Goal: Task Accomplishment & Management: Use online tool/utility

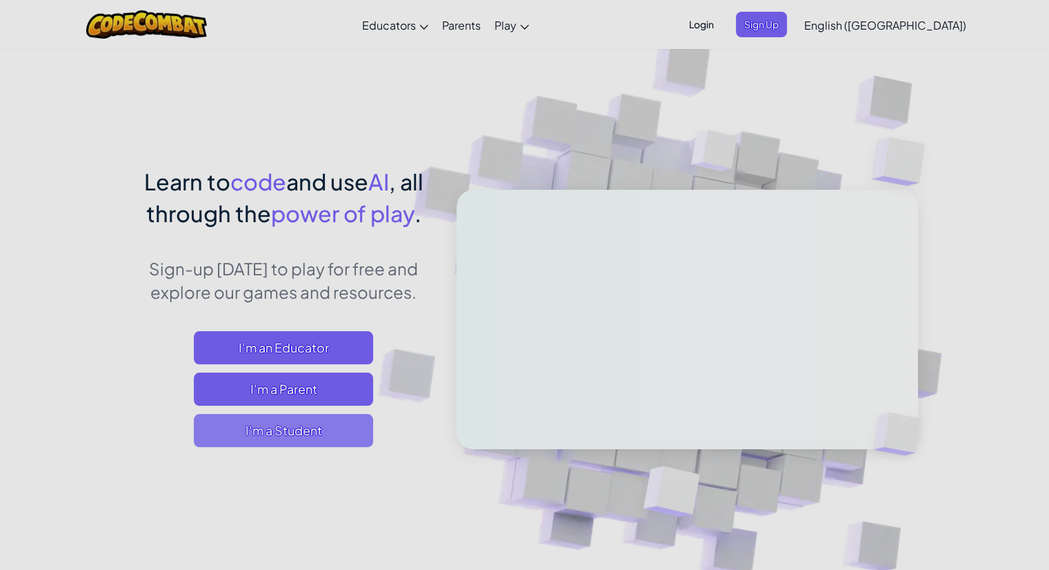
click at [284, 435] on span "I'm a Student" at bounding box center [283, 430] width 179 height 33
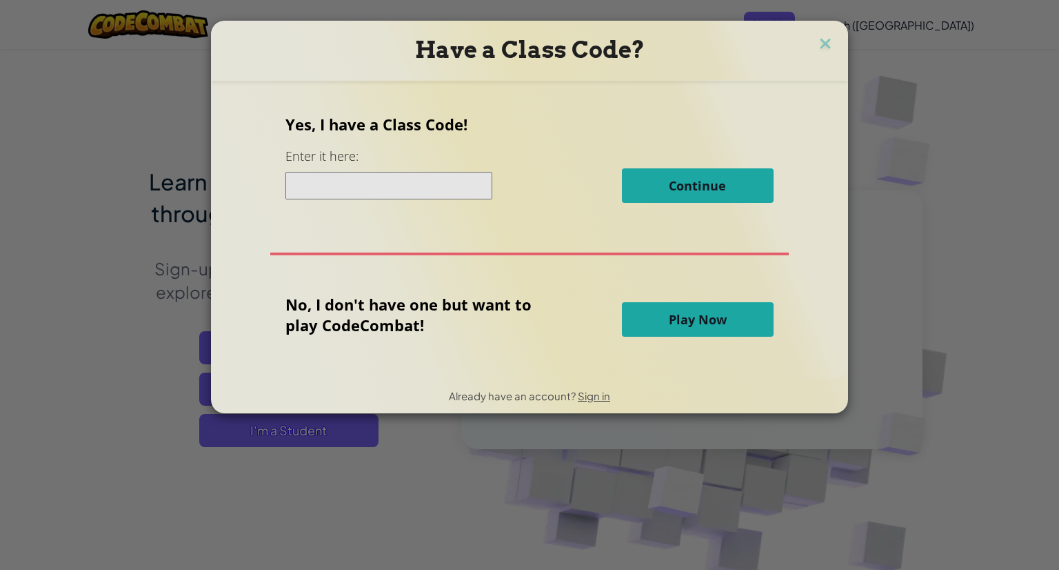
click at [636, 310] on button "Play Now" at bounding box center [698, 319] width 152 height 34
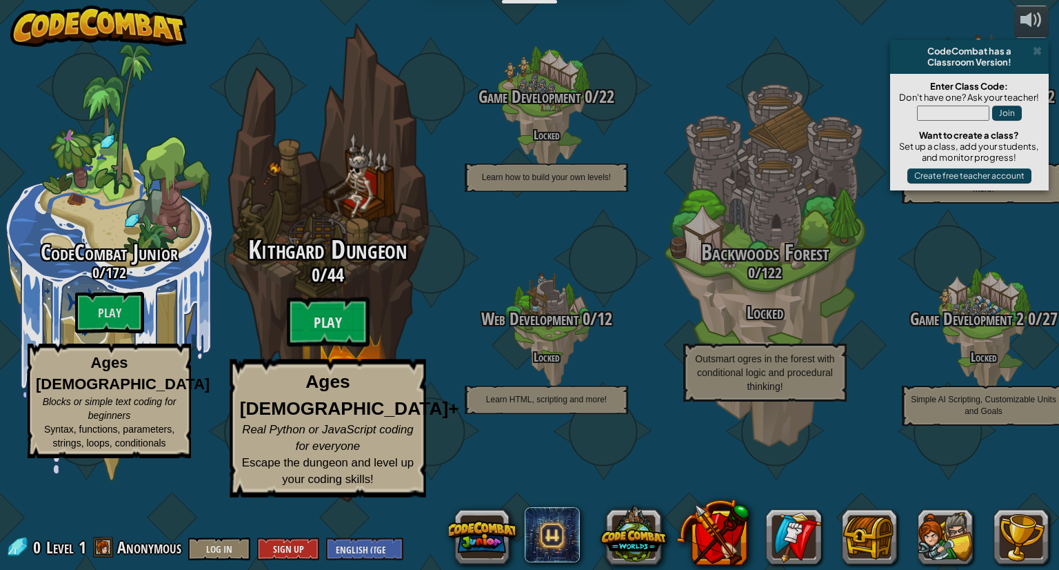
click at [331, 347] on btn "Play" at bounding box center [328, 322] width 83 height 50
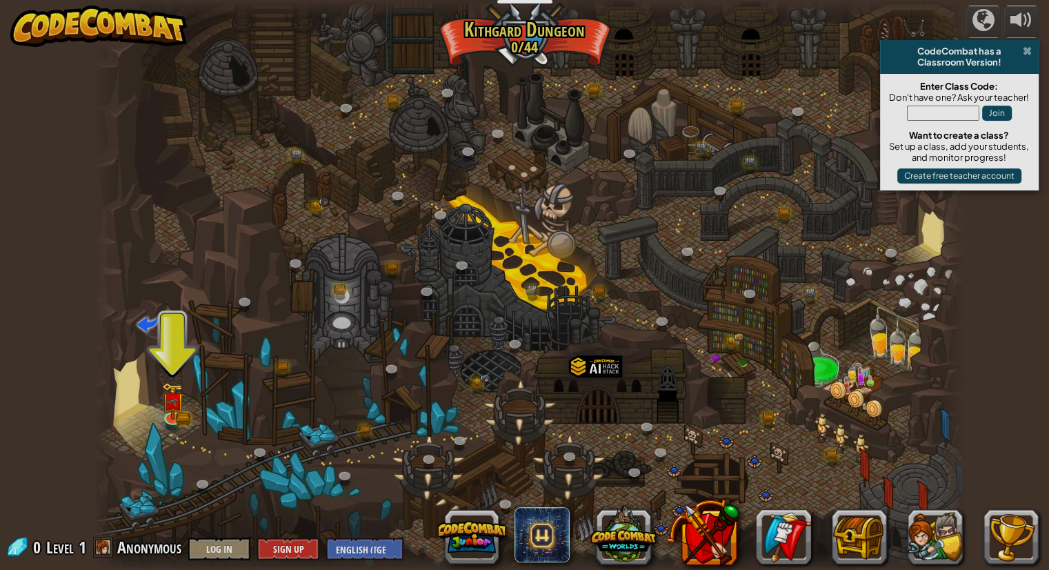
click at [1025, 48] on span at bounding box center [1027, 51] width 9 height 11
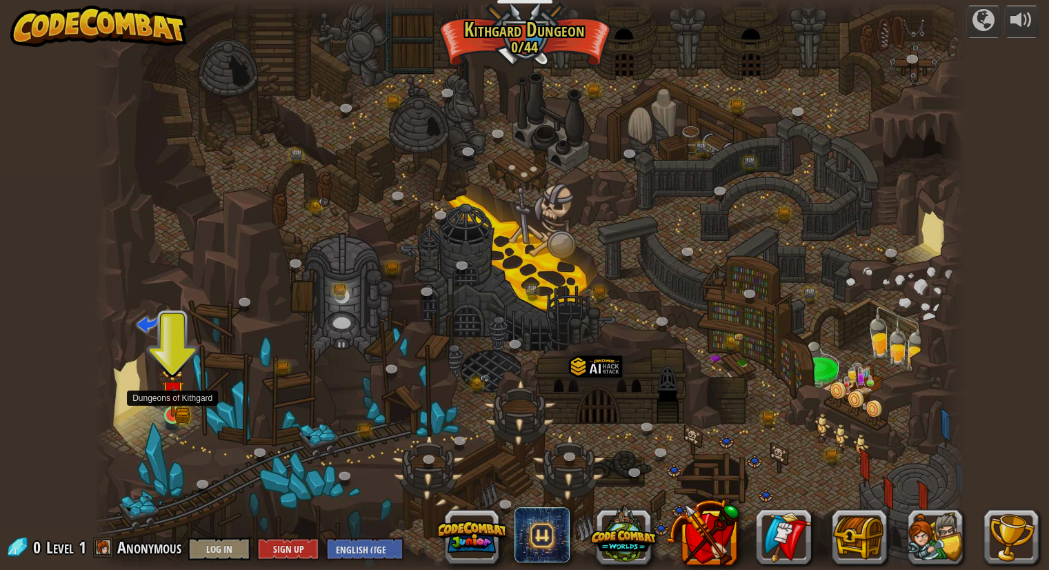
click at [177, 409] on img at bounding box center [172, 392] width 23 height 50
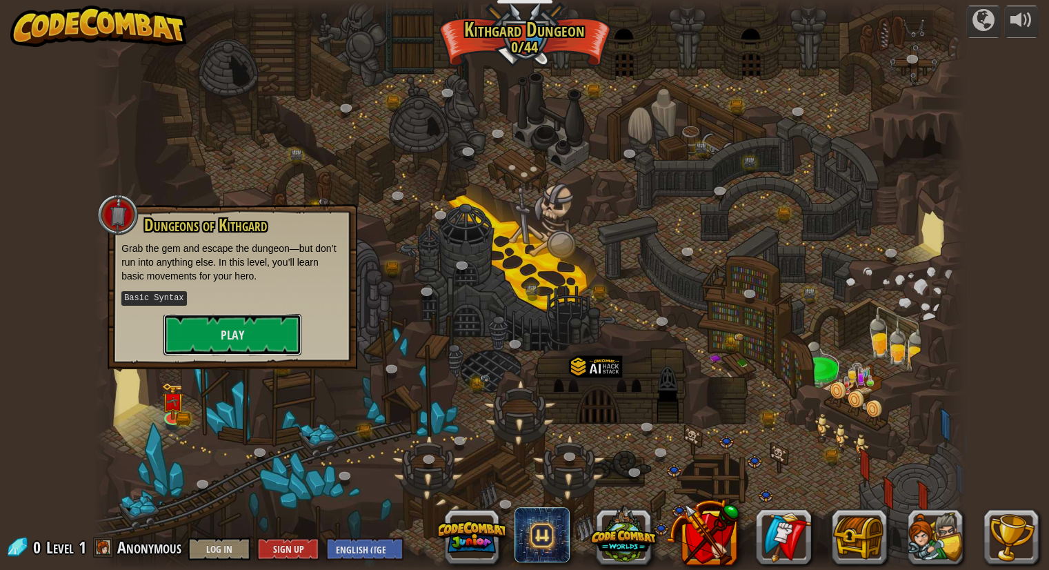
click at [215, 323] on button "Play" at bounding box center [232, 334] width 138 height 41
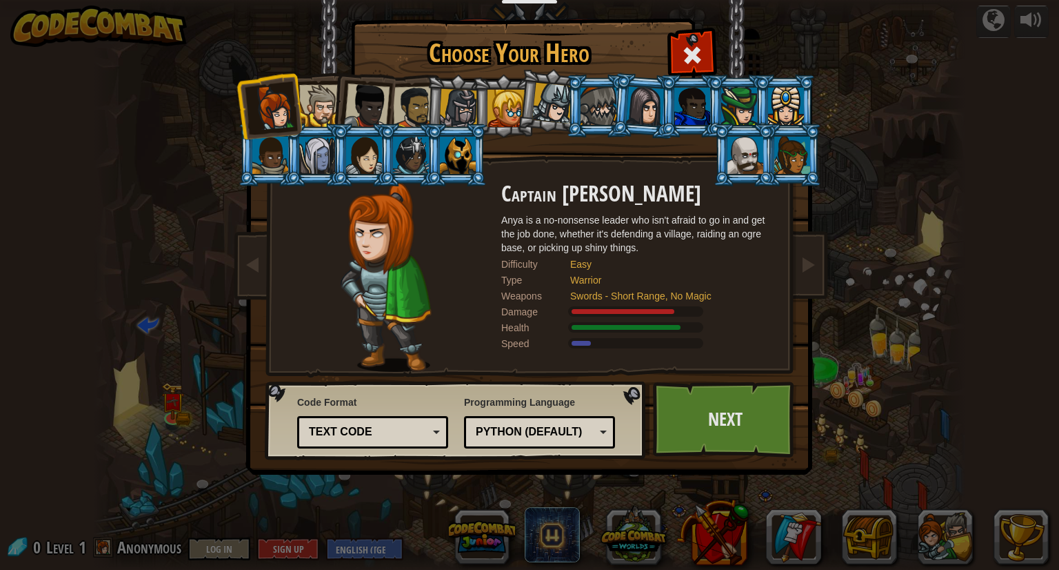
click at [317, 111] on div at bounding box center [320, 106] width 42 height 42
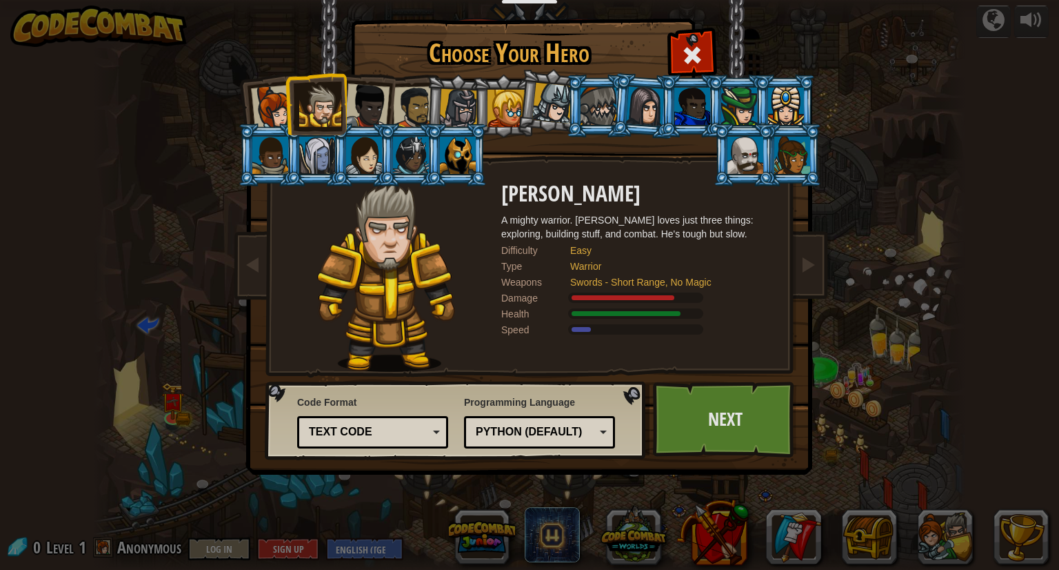
click at [594, 99] on div at bounding box center [599, 106] width 36 height 37
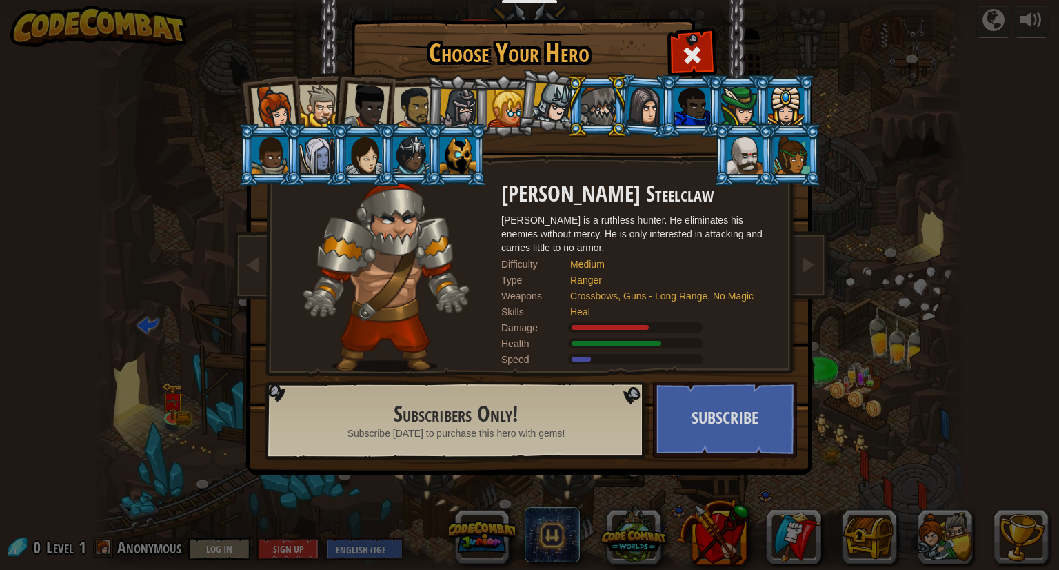
click at [550, 101] on div at bounding box center [552, 103] width 41 height 41
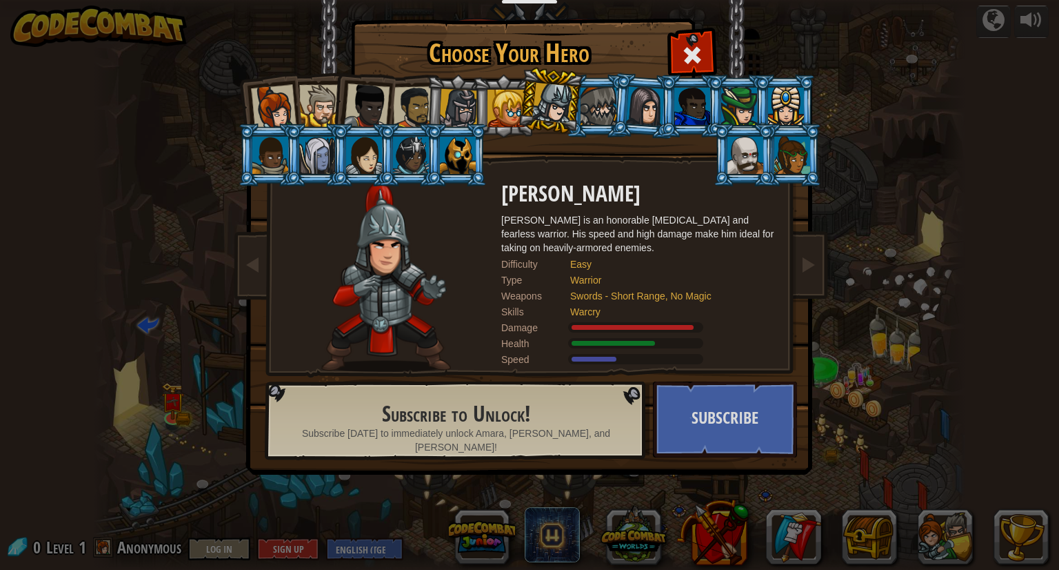
click at [495, 98] on div at bounding box center [506, 108] width 37 height 37
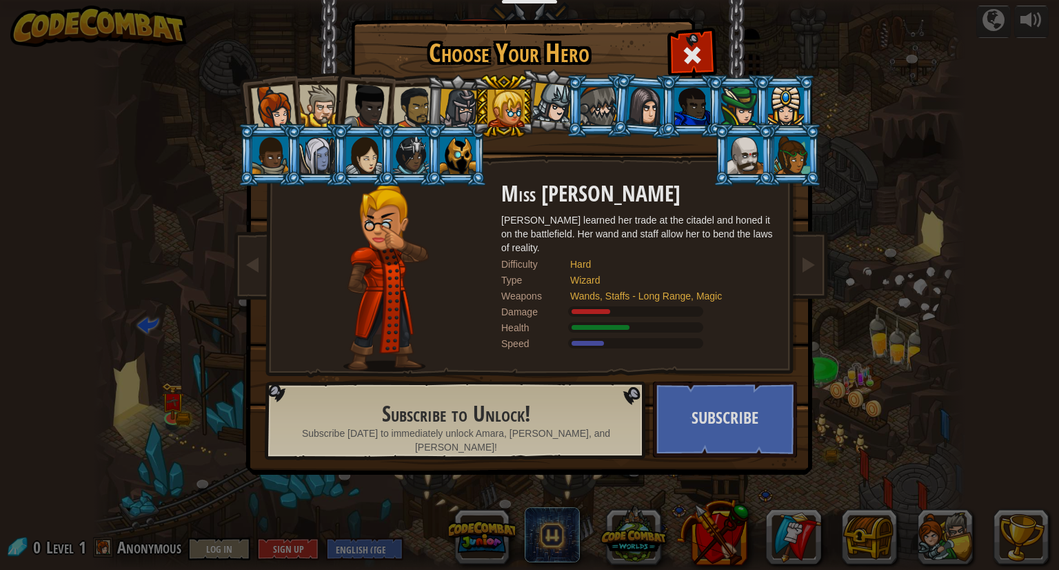
click at [463, 100] on div at bounding box center [458, 108] width 39 height 39
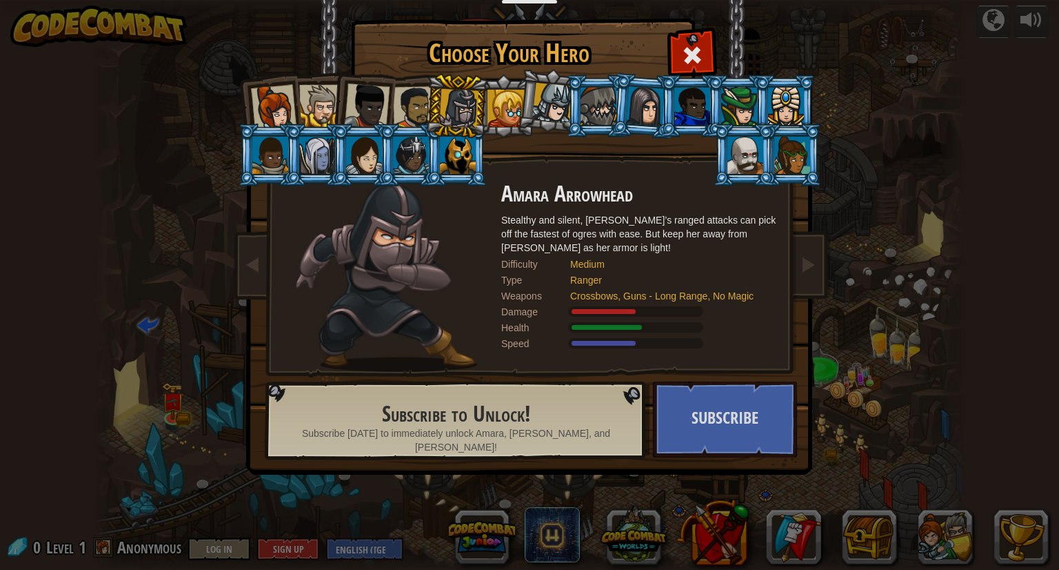
click at [395, 110] on div at bounding box center [414, 107] width 43 height 43
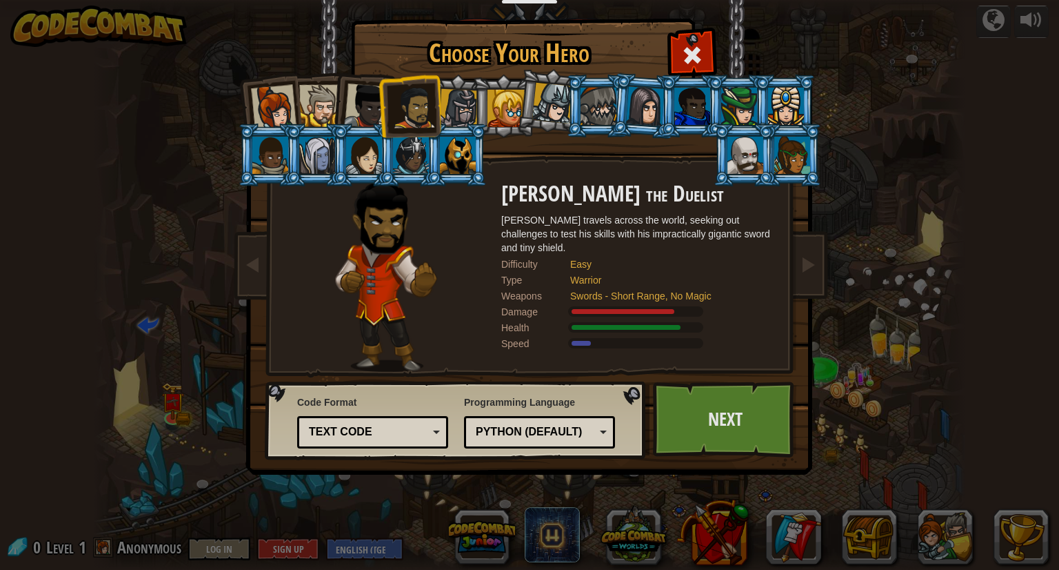
click at [357, 112] on div at bounding box center [367, 106] width 46 height 46
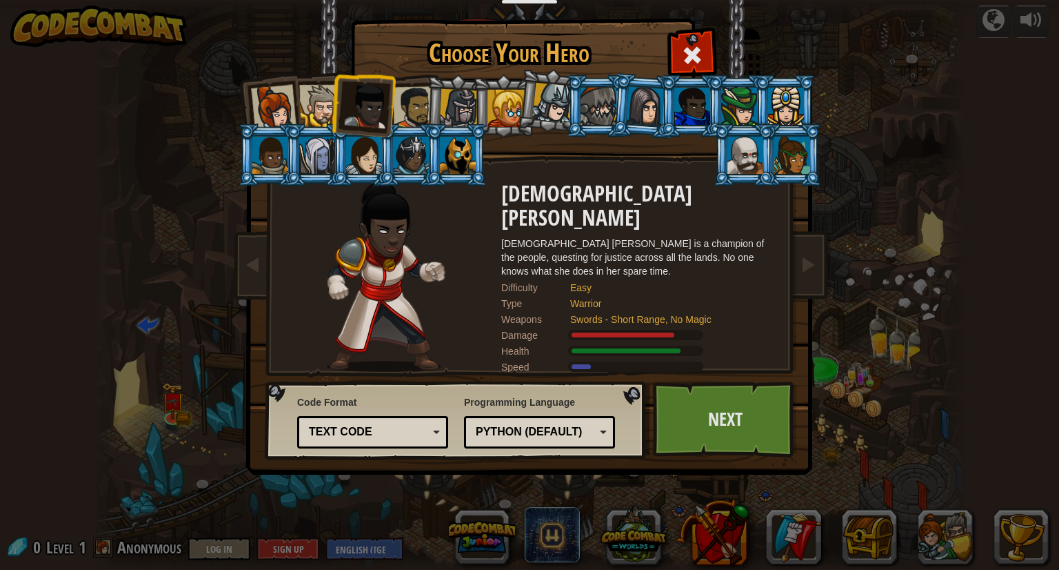
click at [469, 111] on div at bounding box center [458, 108] width 39 height 39
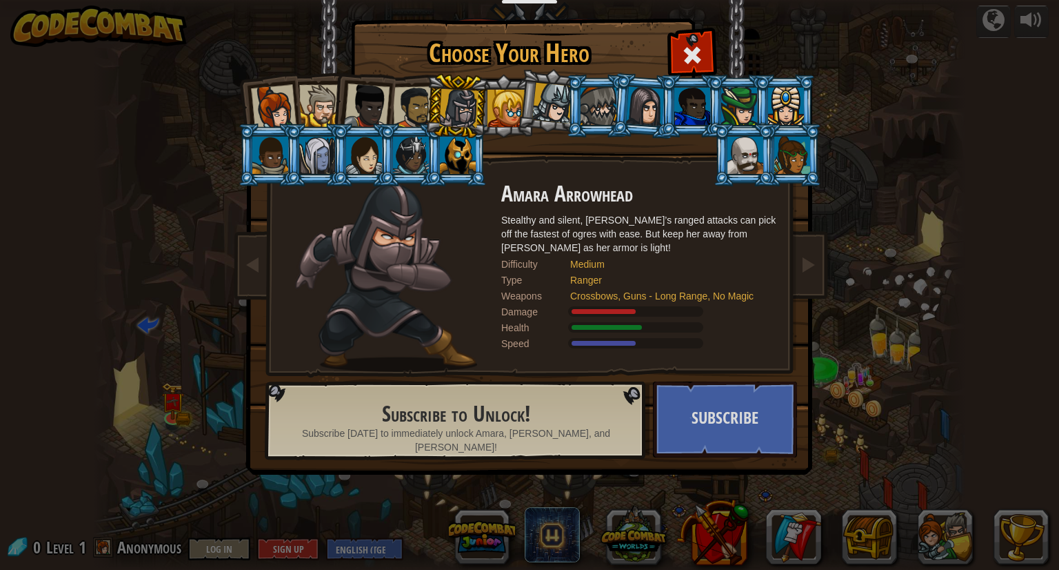
click at [421, 112] on div at bounding box center [414, 107] width 43 height 43
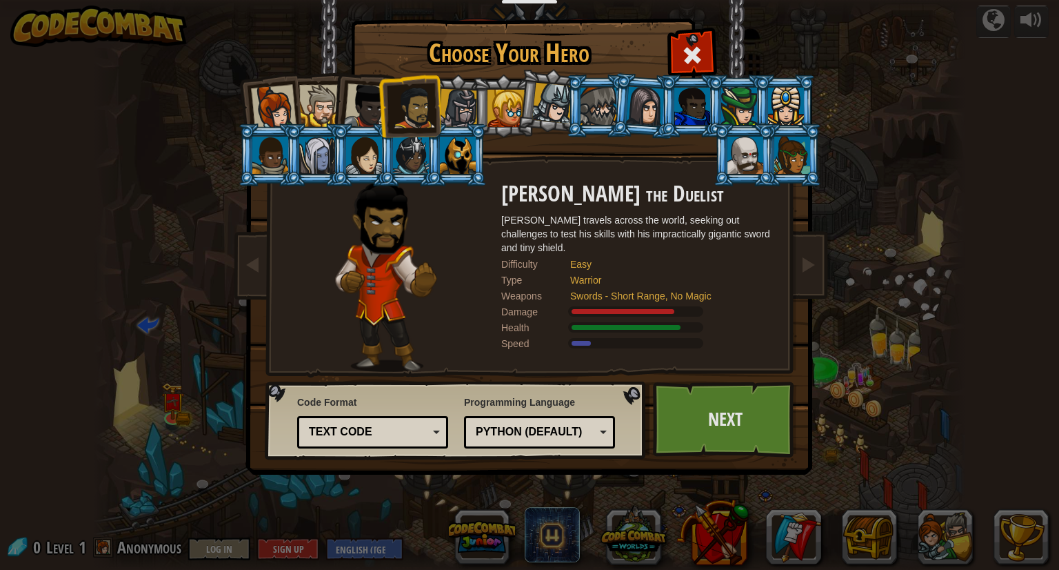
click at [370, 104] on div at bounding box center [367, 106] width 46 height 46
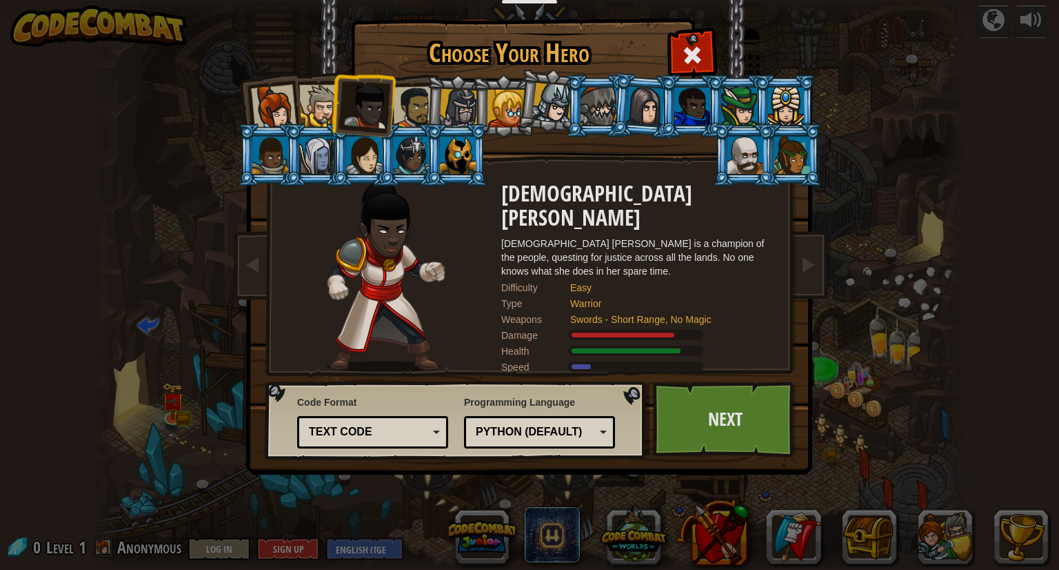
click at [321, 100] on div at bounding box center [320, 106] width 42 height 42
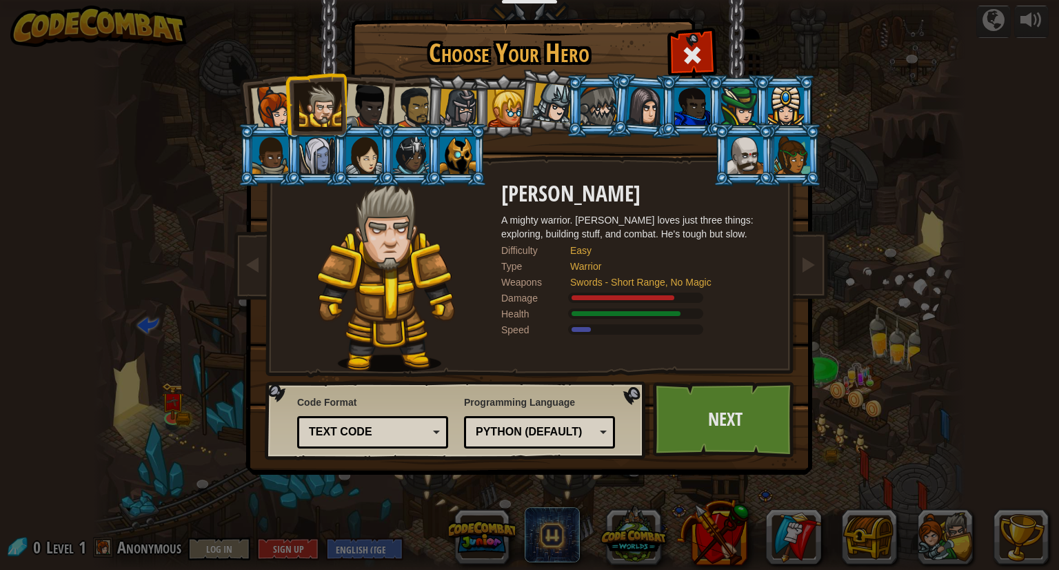
click at [359, 97] on div at bounding box center [367, 106] width 46 height 46
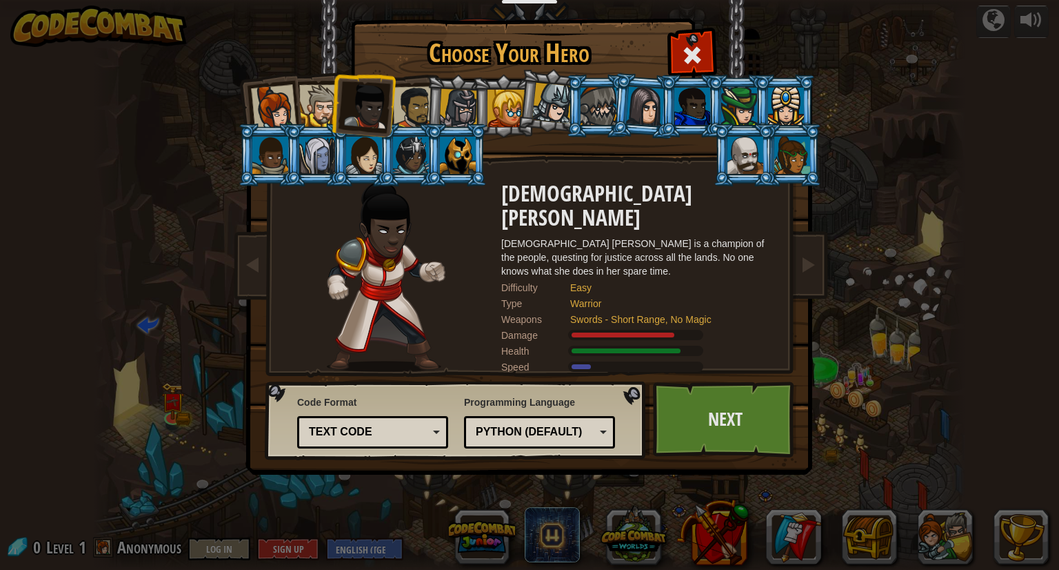
click at [399, 101] on div at bounding box center [414, 107] width 43 height 43
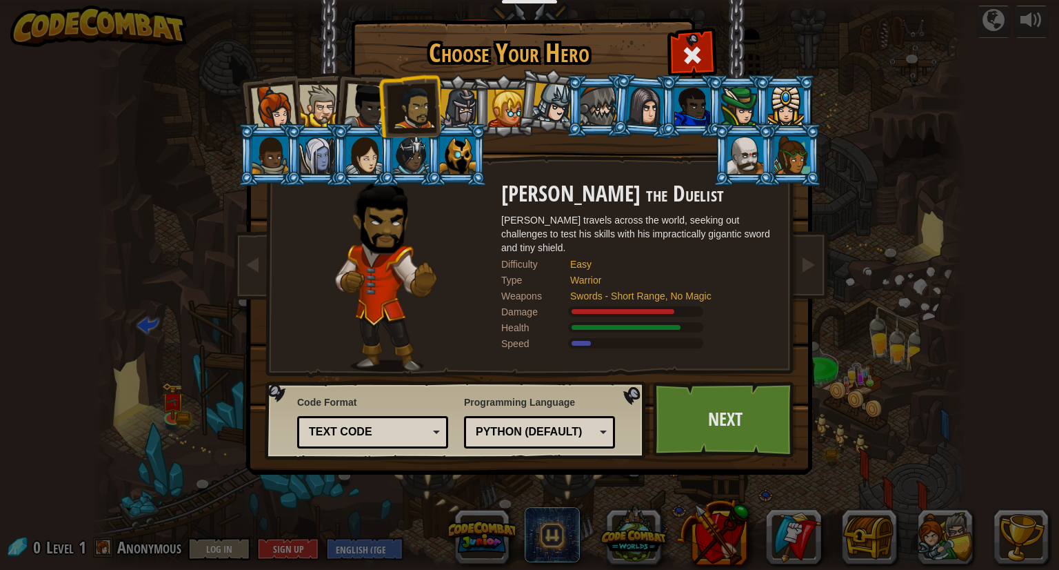
click at [265, 99] on div at bounding box center [274, 108] width 46 height 46
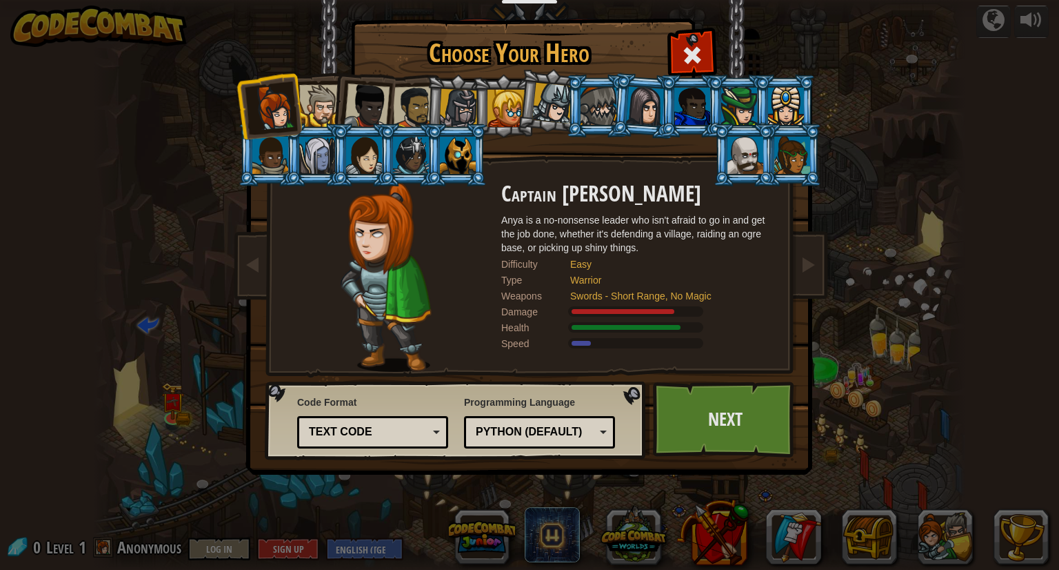
click at [306, 100] on div at bounding box center [320, 106] width 42 height 42
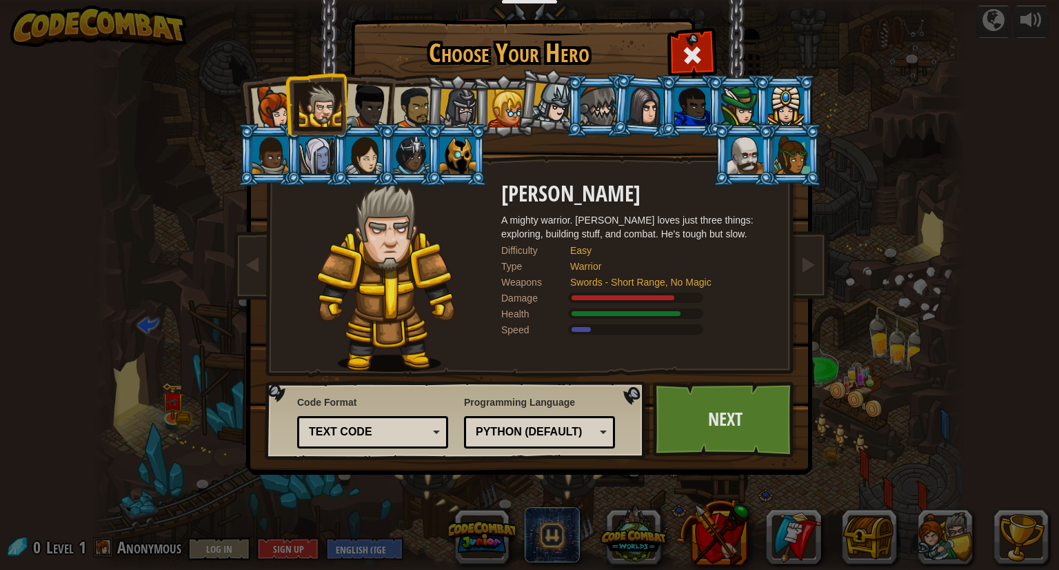
click at [358, 114] on div at bounding box center [367, 106] width 46 height 46
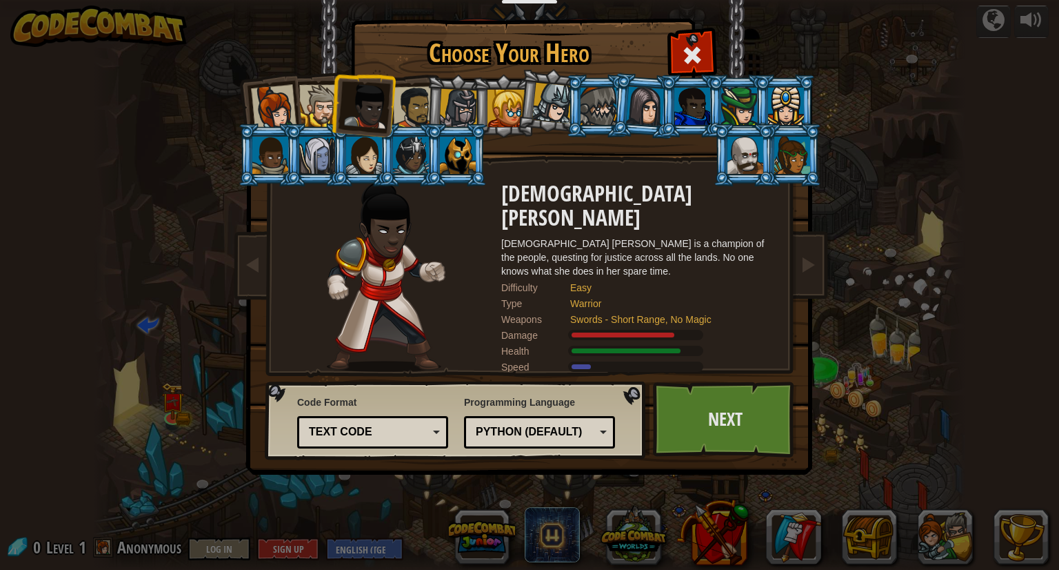
click at [390, 104] on li at bounding box center [363, 104] width 68 height 68
click at [413, 101] on div at bounding box center [414, 107] width 43 height 43
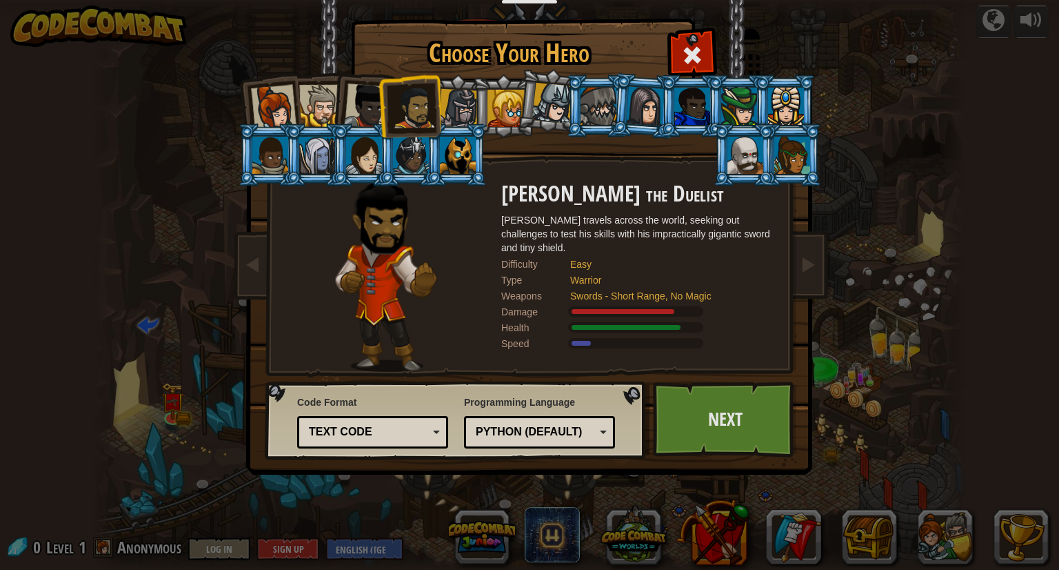
click at [363, 94] on div at bounding box center [367, 106] width 46 height 46
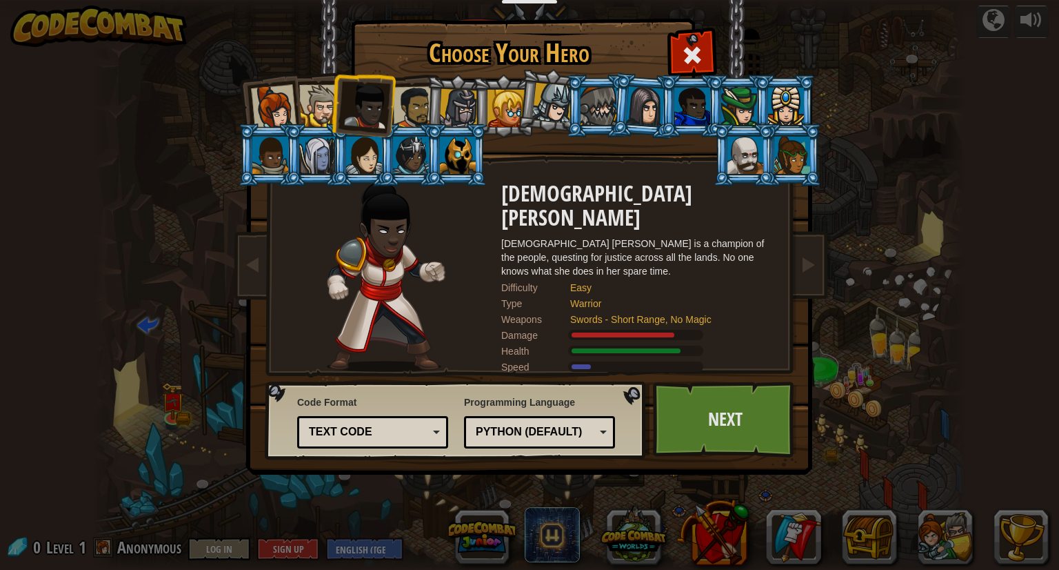
click at [400, 96] on div at bounding box center [414, 107] width 43 height 43
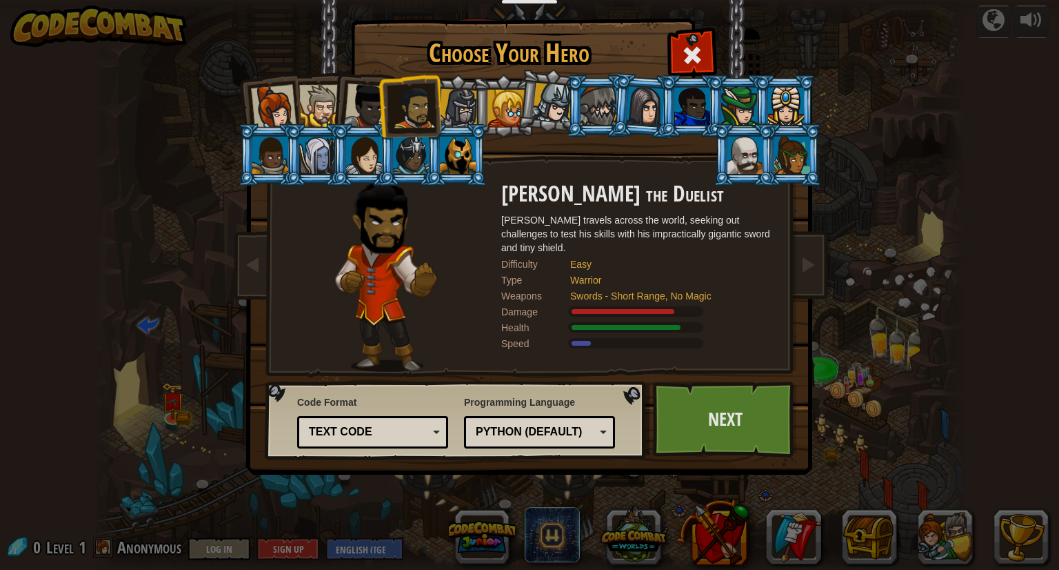
click at [450, 156] on div at bounding box center [458, 155] width 36 height 37
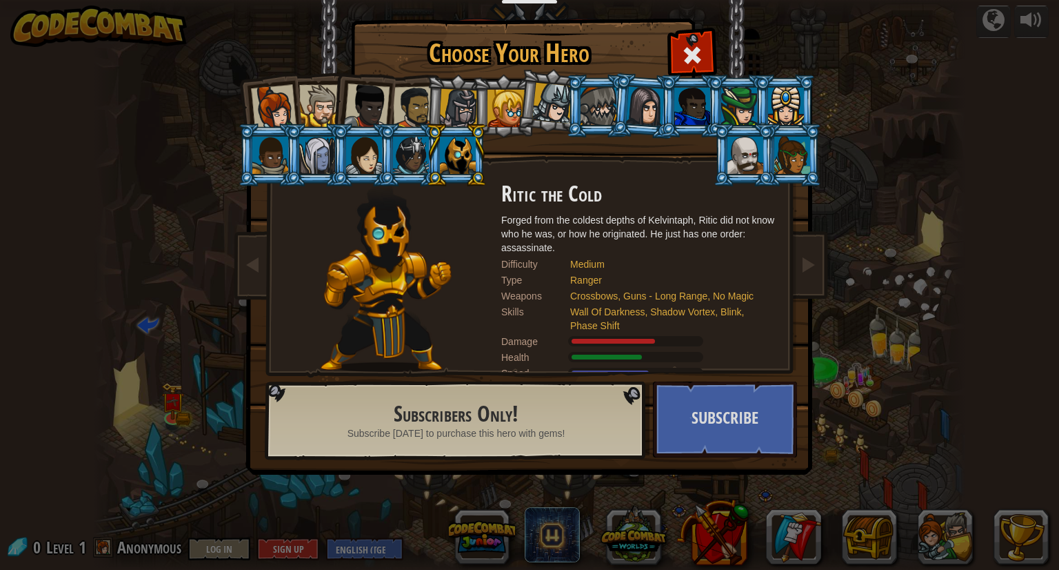
click at [788, 159] on div at bounding box center [793, 155] width 36 height 37
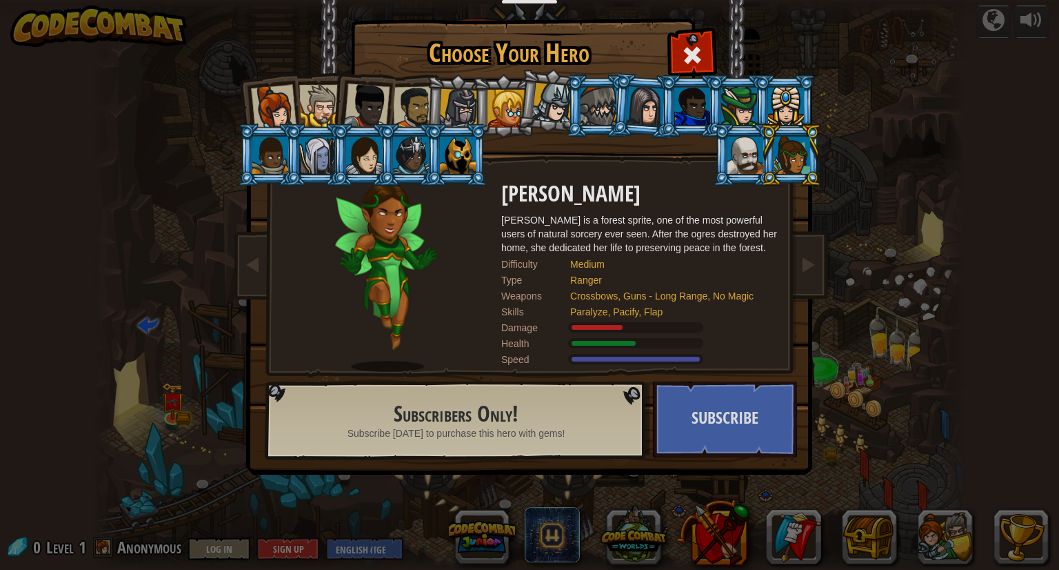
click at [415, 97] on div at bounding box center [414, 107] width 43 height 43
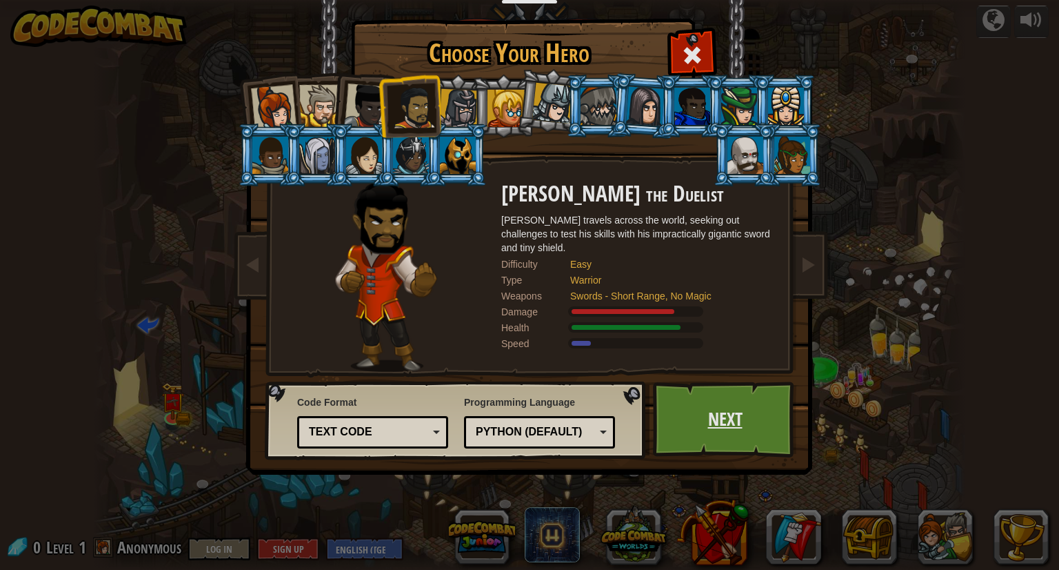
click at [719, 432] on link "Next" at bounding box center [725, 419] width 144 height 76
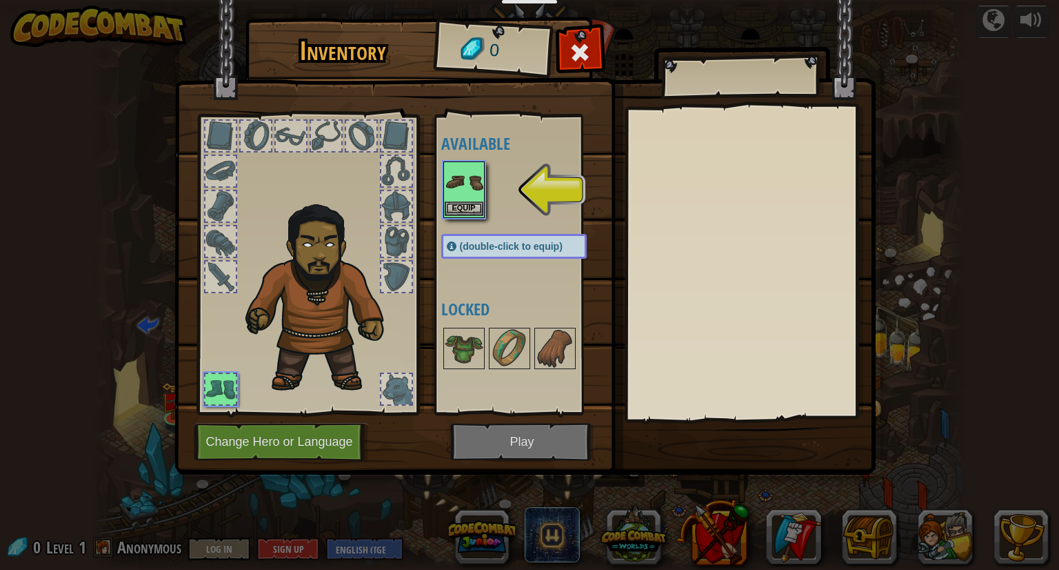
click at [473, 183] on img at bounding box center [464, 182] width 39 height 39
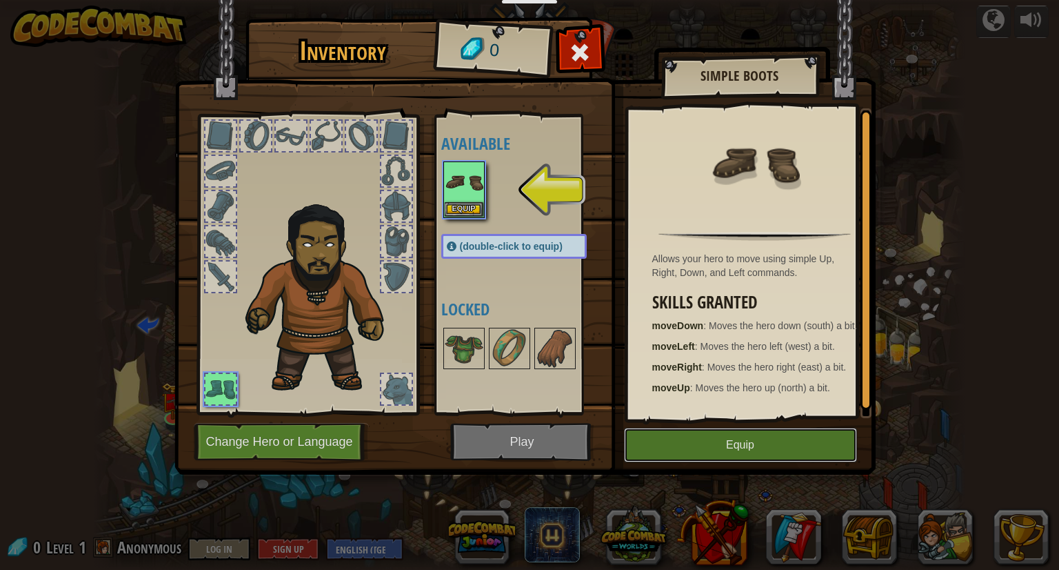
click at [758, 452] on button "Equip" at bounding box center [740, 445] width 233 height 34
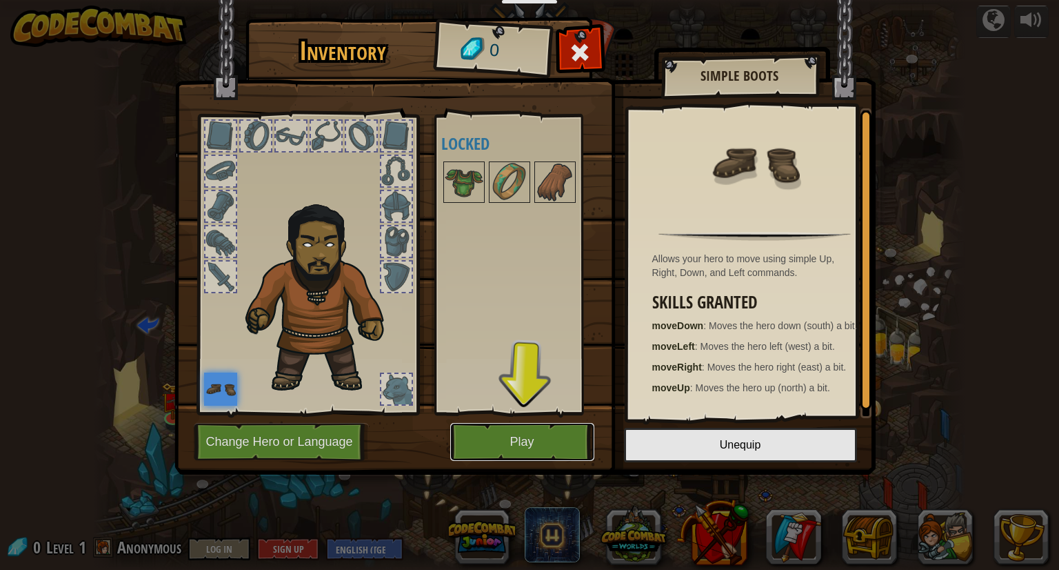
click at [532, 448] on button "Play" at bounding box center [522, 442] width 144 height 38
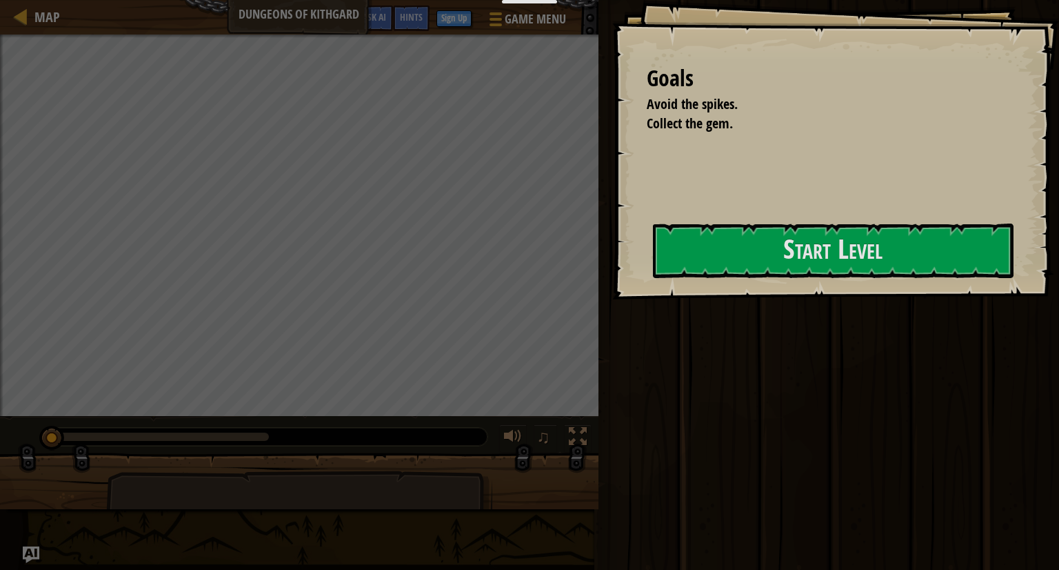
click at [723, 261] on button "Start Level" at bounding box center [833, 250] width 361 height 54
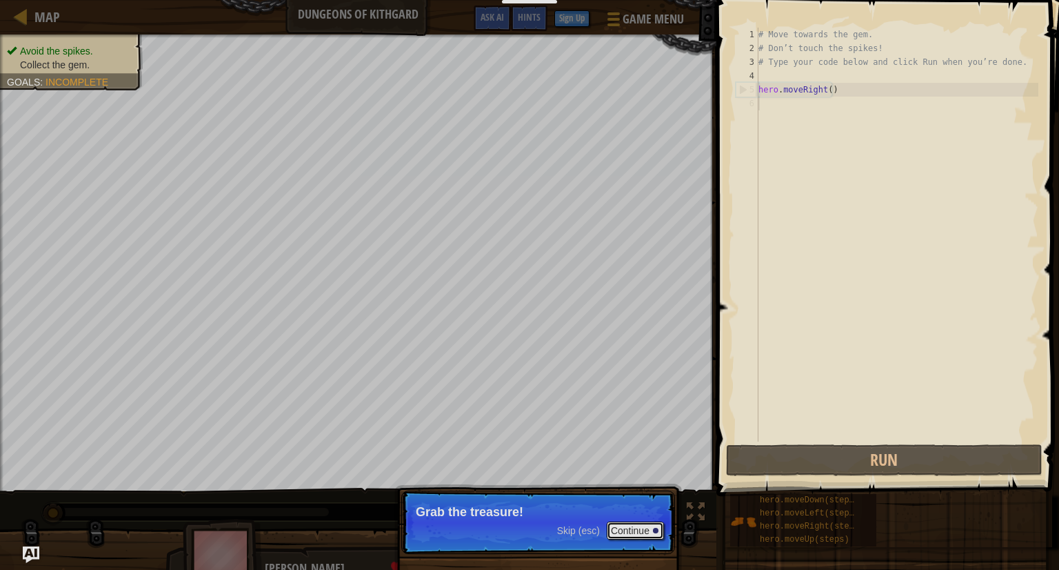
click at [621, 532] on button "Continue" at bounding box center [635, 530] width 57 height 18
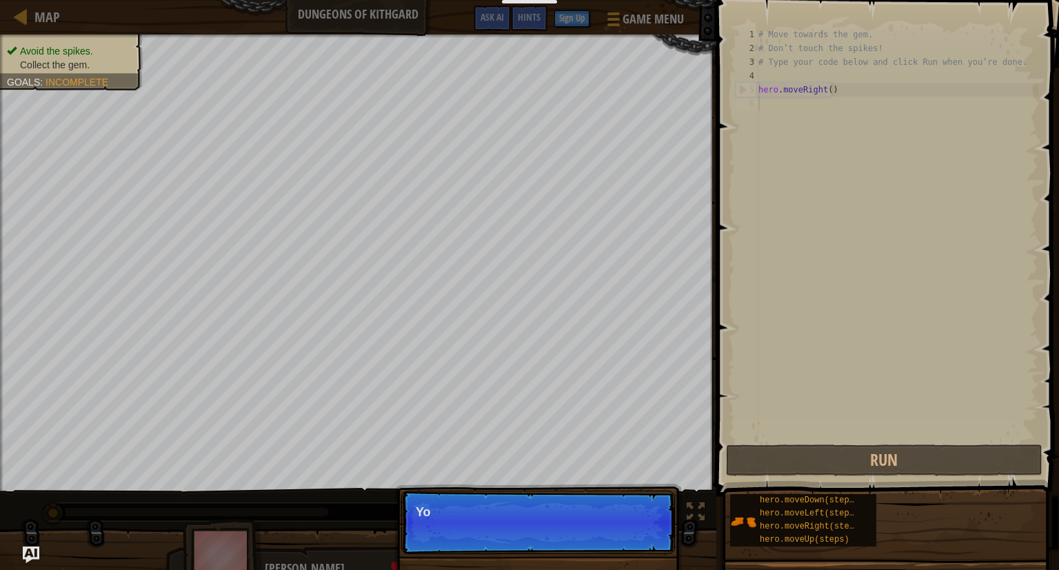
scroll to position [6, 0]
click at [621, 532] on p "Skip (esc) Continue You can use the" at bounding box center [538, 521] width 274 height 63
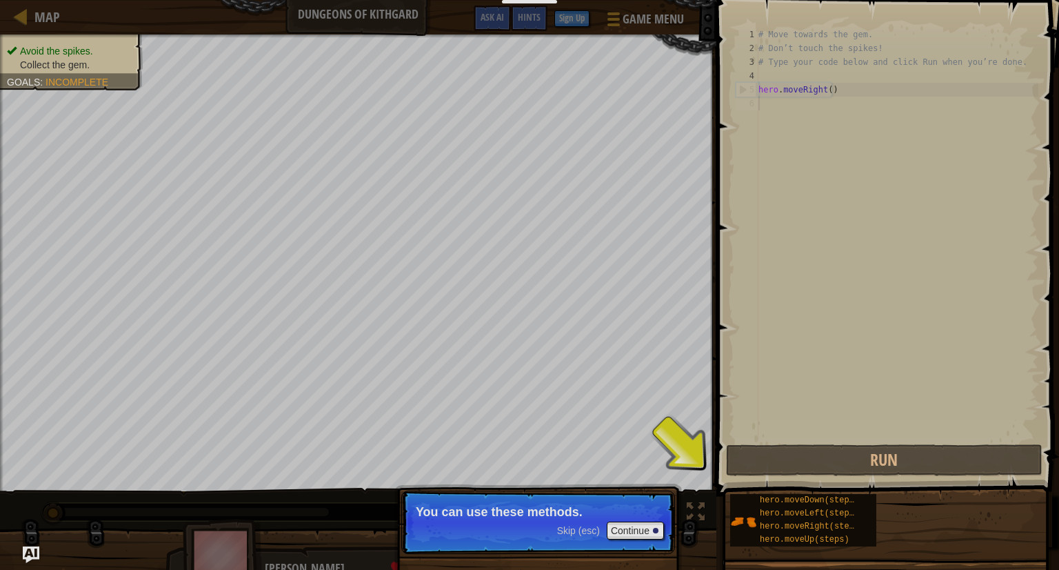
click at [790, 103] on div "# Move towards the gem. # Don’t touch the spikes! # Type your code below and cl…" at bounding box center [897, 248] width 283 height 441
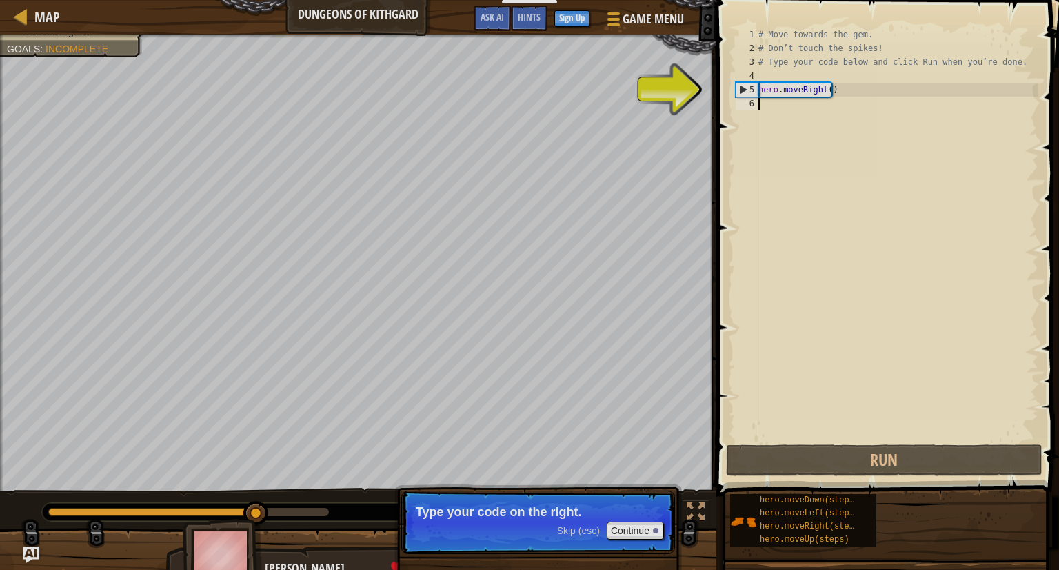
click at [786, 103] on div "# Move towards the gem. # Don’t touch the spikes! # Type your code below and cl…" at bounding box center [897, 248] width 283 height 441
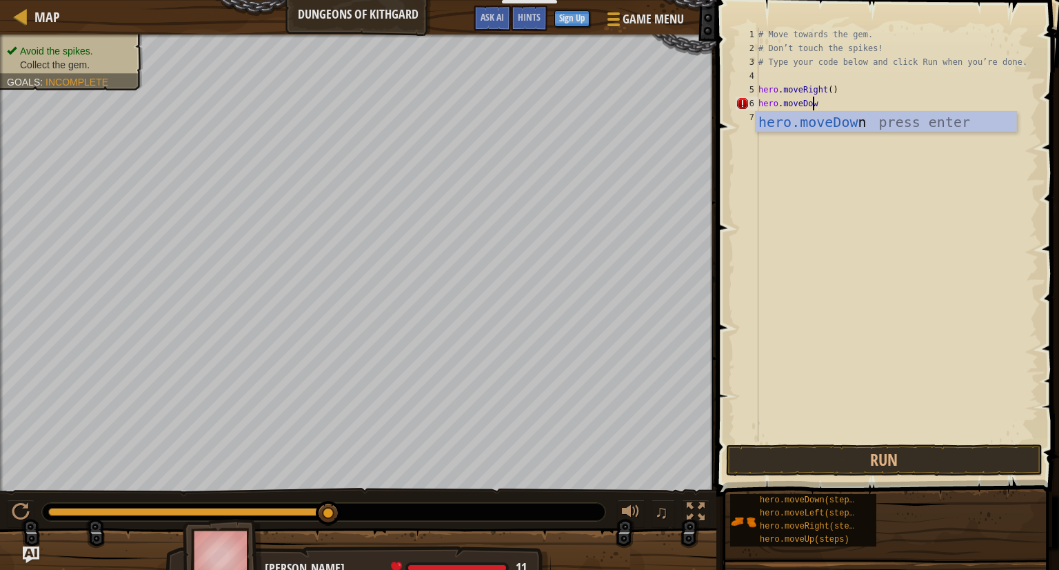
type textarea "hero.moveDown"
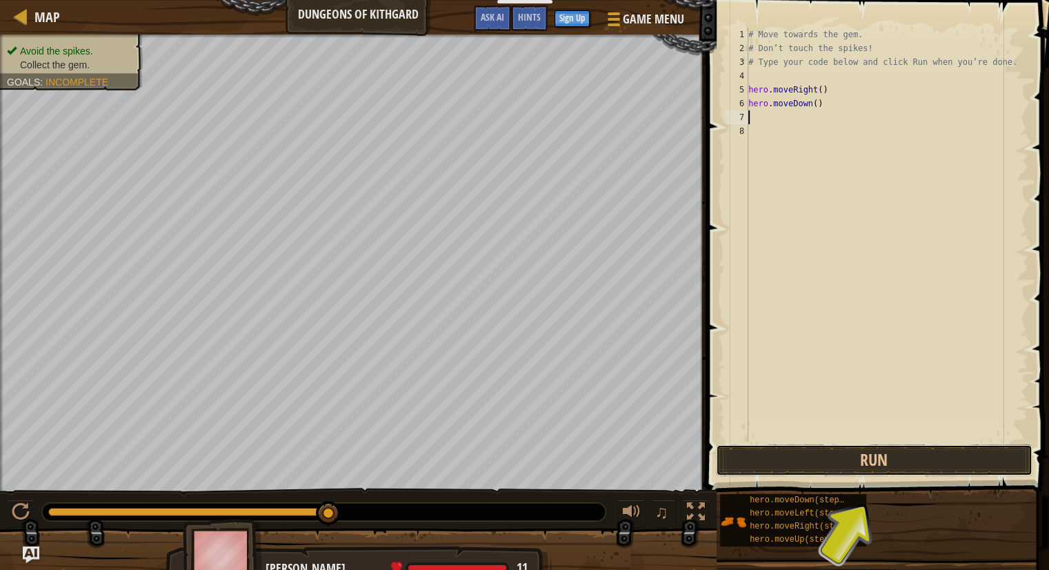
click at [886, 458] on button "Run" at bounding box center [874, 460] width 317 height 32
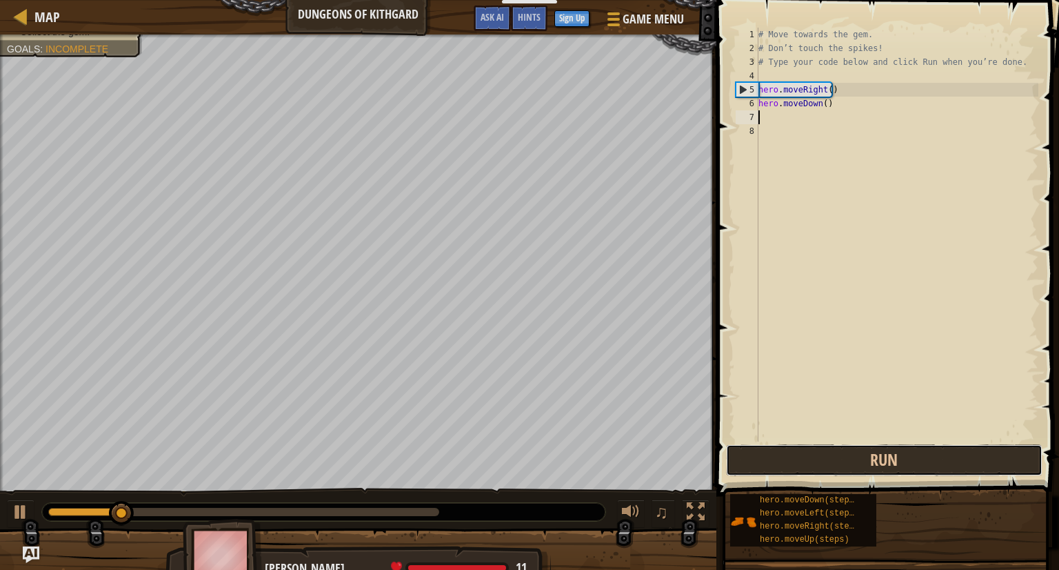
click at [886, 458] on button "Run" at bounding box center [884, 460] width 317 height 32
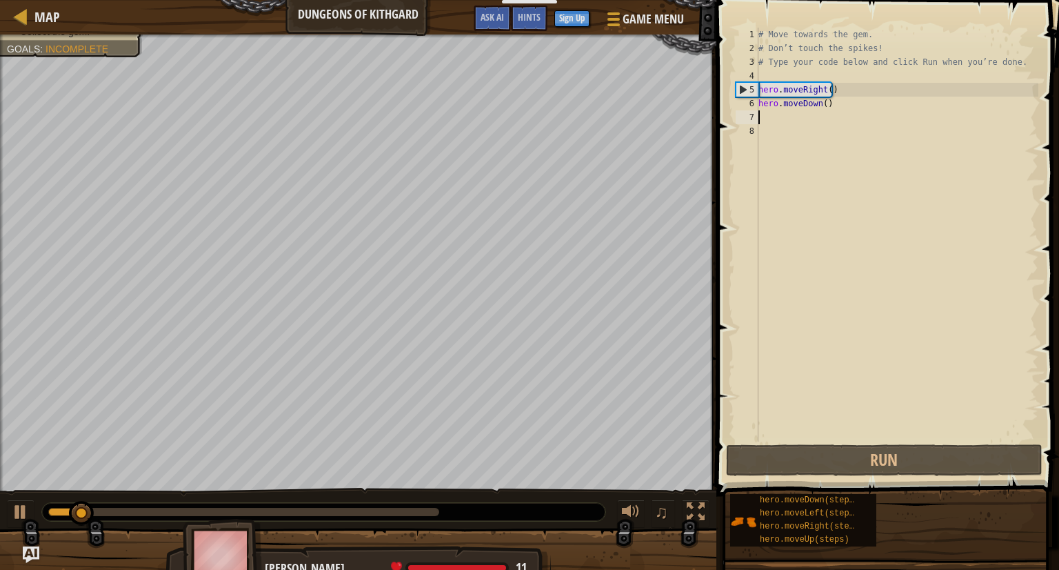
click at [791, 102] on div "# Move towards the gem. # Don’t touch the spikes! # Type your code below and cl…" at bounding box center [897, 248] width 283 height 441
type textarea "hero.moveDown()"
click at [786, 125] on div "# Move towards the gem. # Don’t touch the spikes! # Type your code below and cl…" at bounding box center [897, 248] width 283 height 441
click at [767, 113] on div "# Move towards the gem. # Don’t touch the spikes! # Type your code below and cl…" at bounding box center [897, 248] width 283 height 441
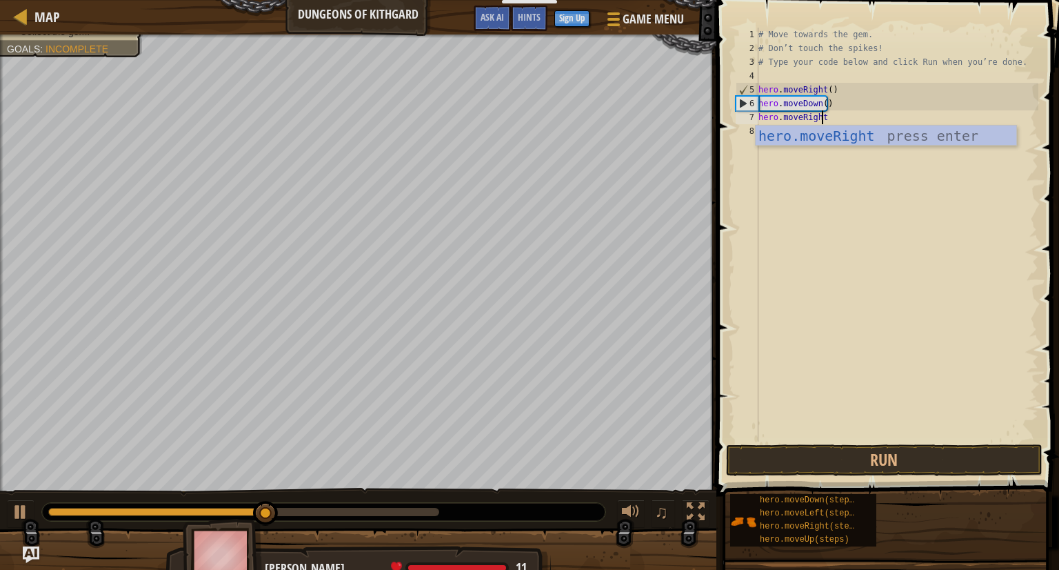
scroll to position [6, 5]
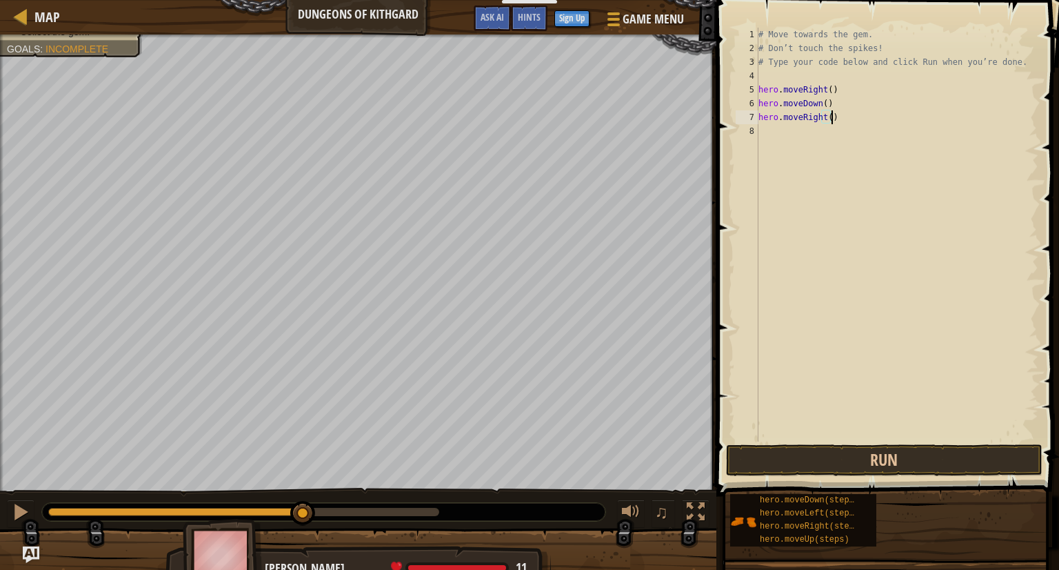
type textarea "hero.moveRight()"
click at [797, 446] on button "Run" at bounding box center [884, 460] width 317 height 32
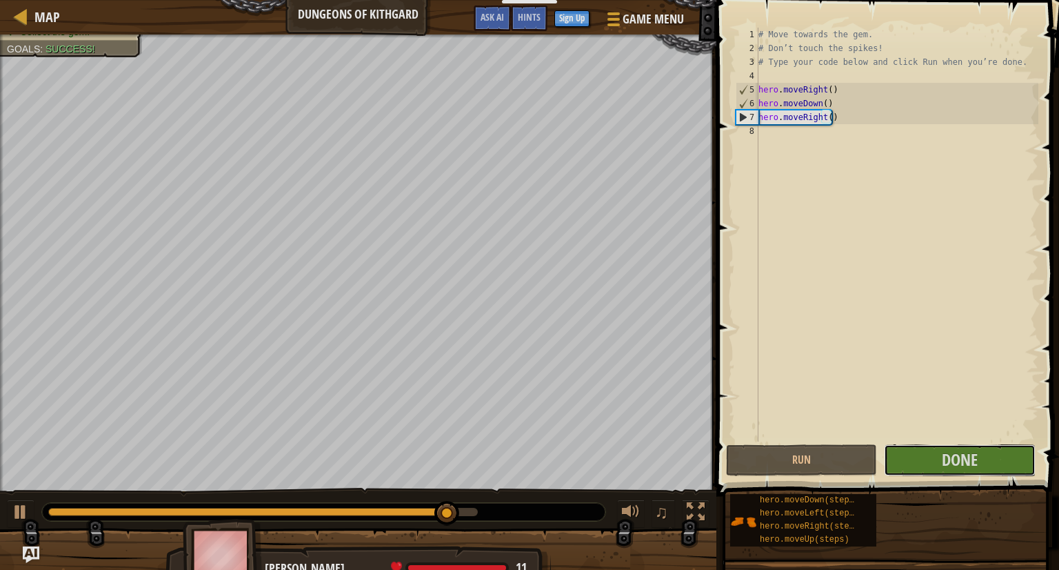
click at [924, 470] on button "Done" at bounding box center [959, 460] width 151 height 32
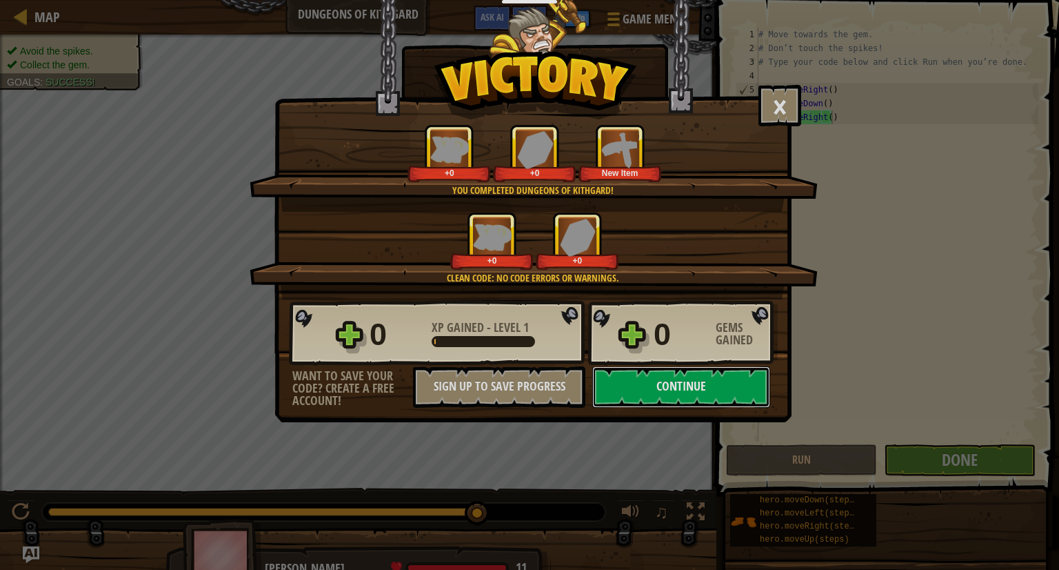
click at [715, 380] on button "Continue" at bounding box center [681, 386] width 178 height 41
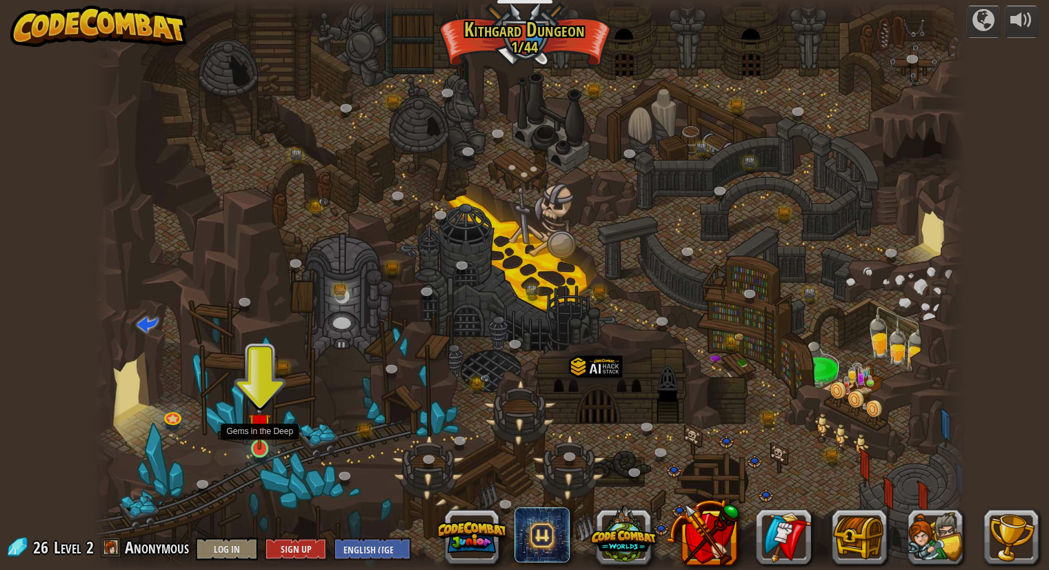
click at [262, 446] on img at bounding box center [259, 424] width 23 height 52
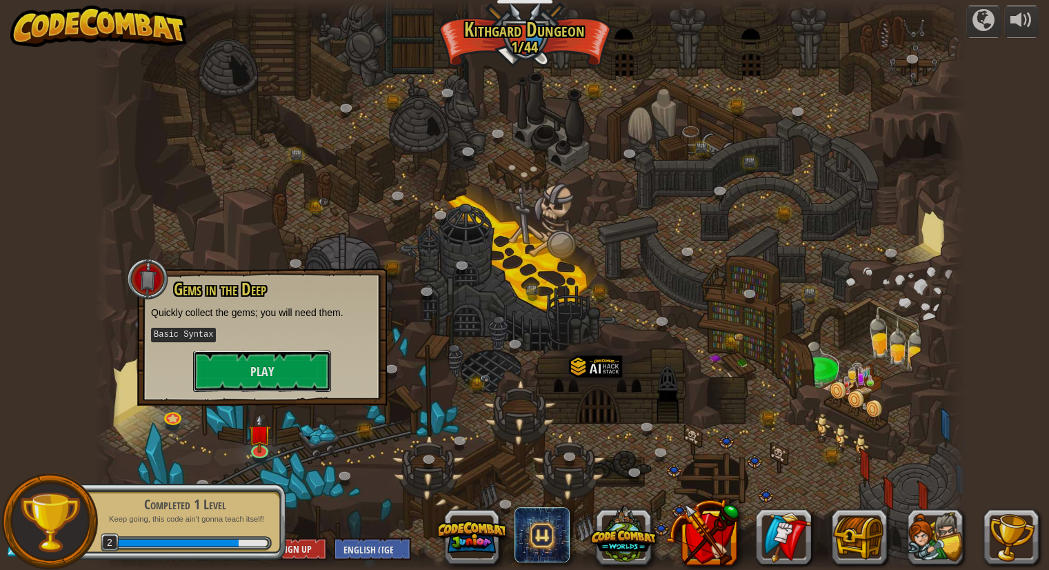
click at [279, 379] on button "Play" at bounding box center [262, 370] width 138 height 41
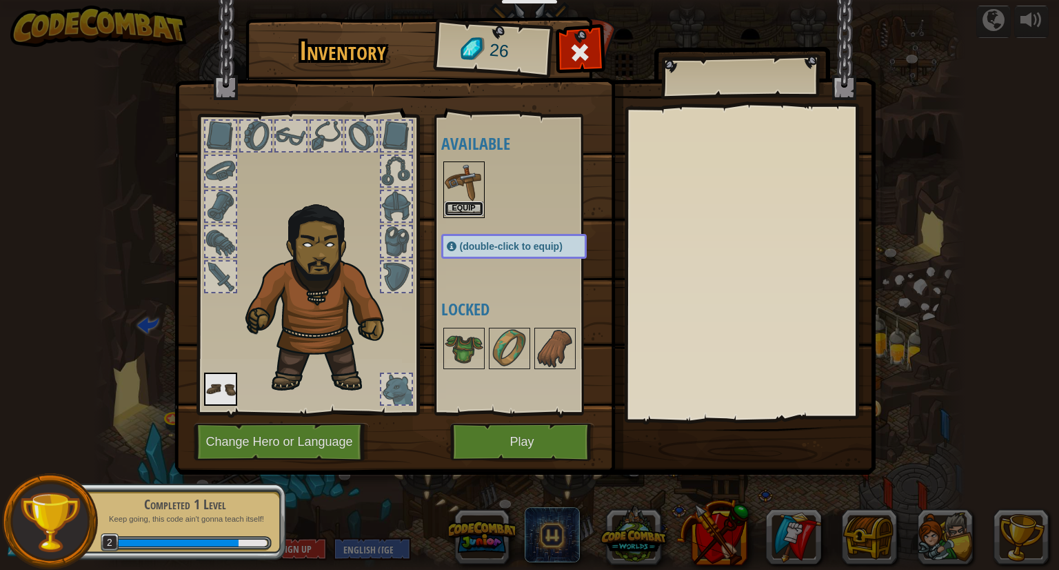
click at [462, 208] on button "Equip" at bounding box center [464, 208] width 39 height 14
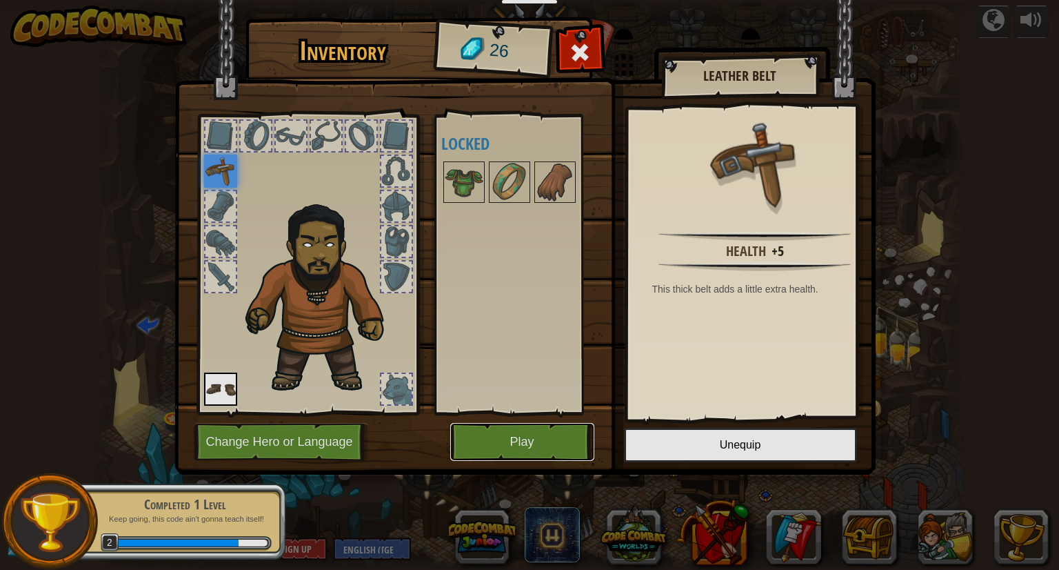
click at [550, 449] on button "Play" at bounding box center [522, 442] width 144 height 38
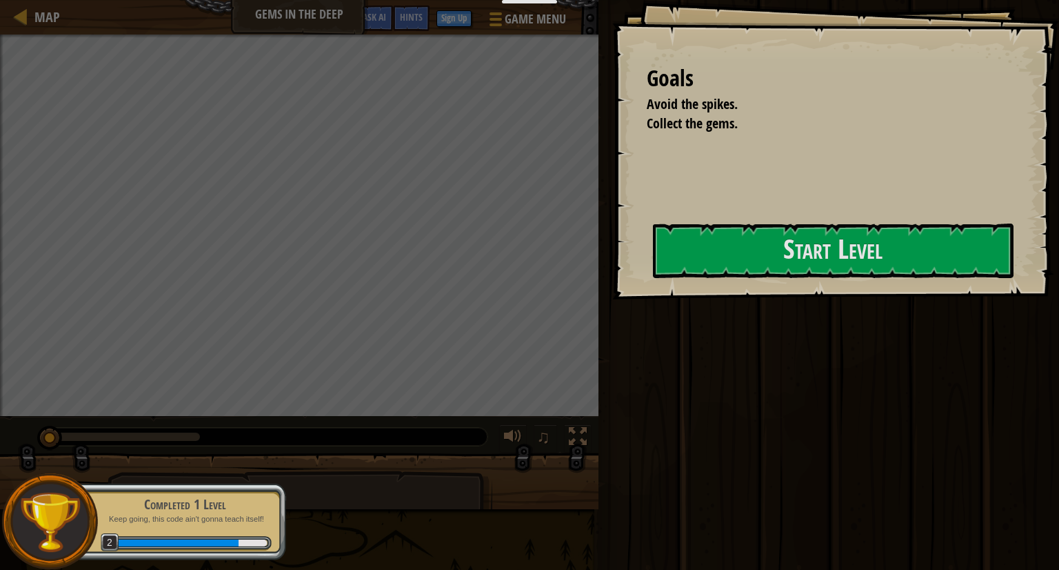
click at [653, 259] on button "Start Level" at bounding box center [833, 250] width 361 height 54
